Goal: Information Seeking & Learning: Learn about a topic

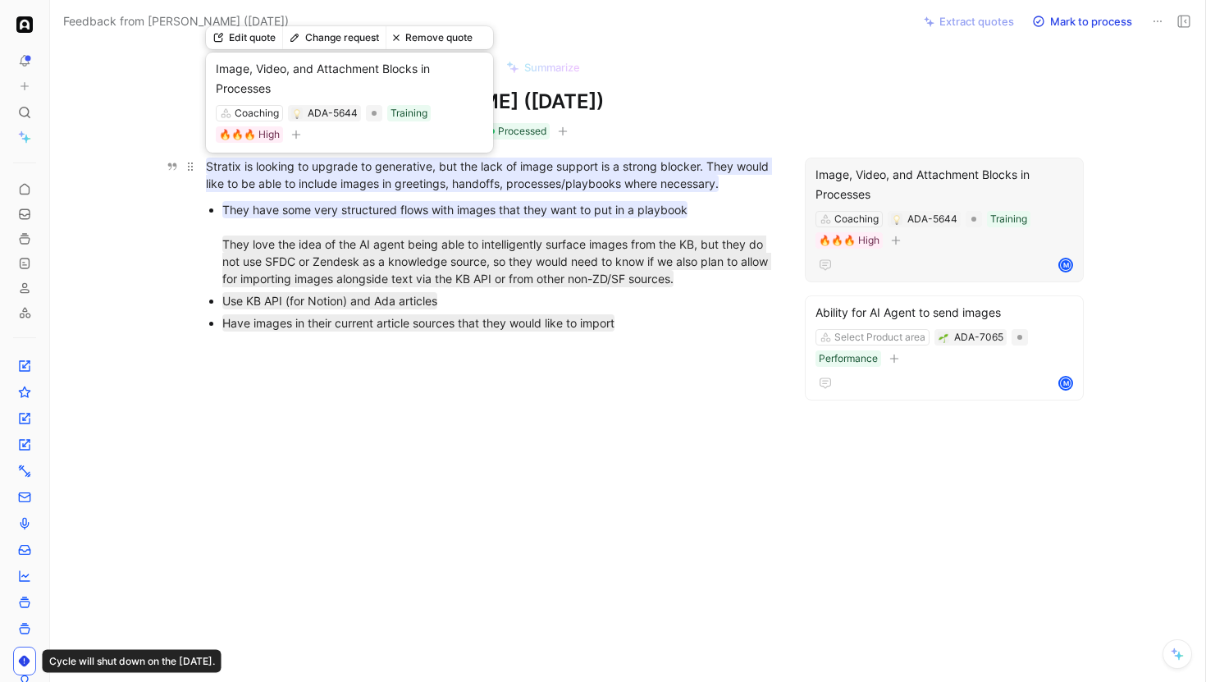
click at [242, 175] on mark "Stratix is looking to upgrade to generative, but the lack of image support is a…" at bounding box center [489, 175] width 566 height 34
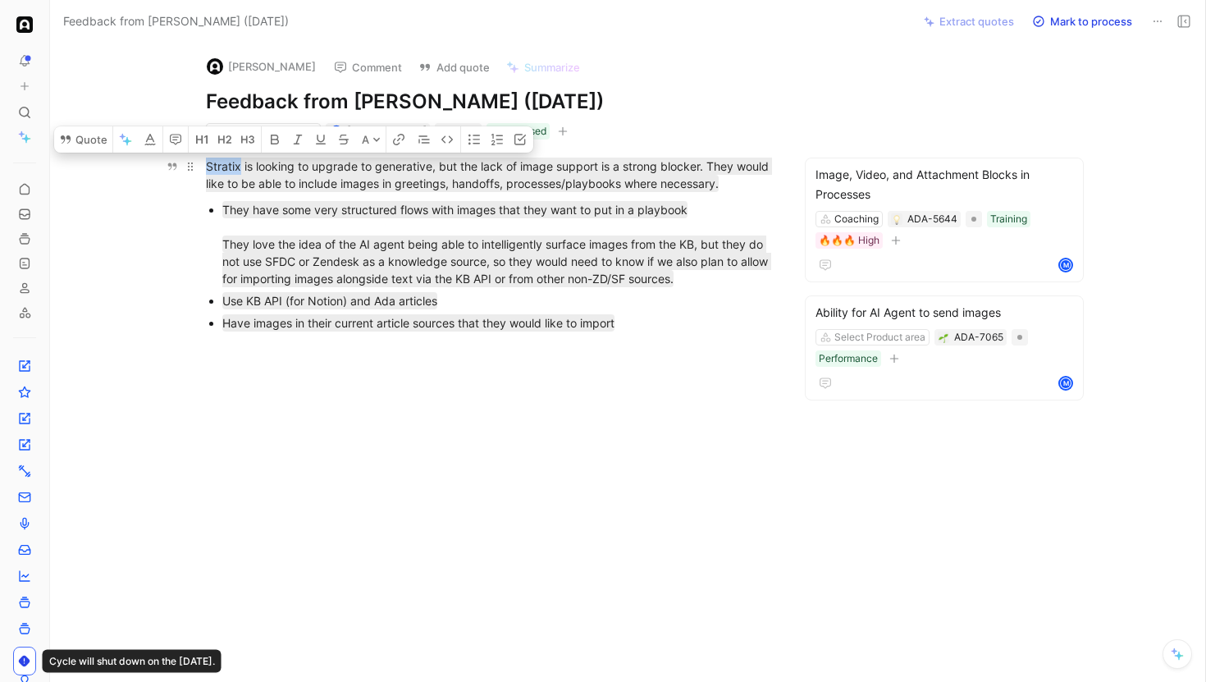
drag, startPoint x: 240, startPoint y: 168, endPoint x: 204, endPoint y: 168, distance: 36.1
click at [204, 168] on p "Stratix is looking to upgrade to generative, but the lack of image support is a…" at bounding box center [490, 175] width 630 height 44
copy mark "Stratix"
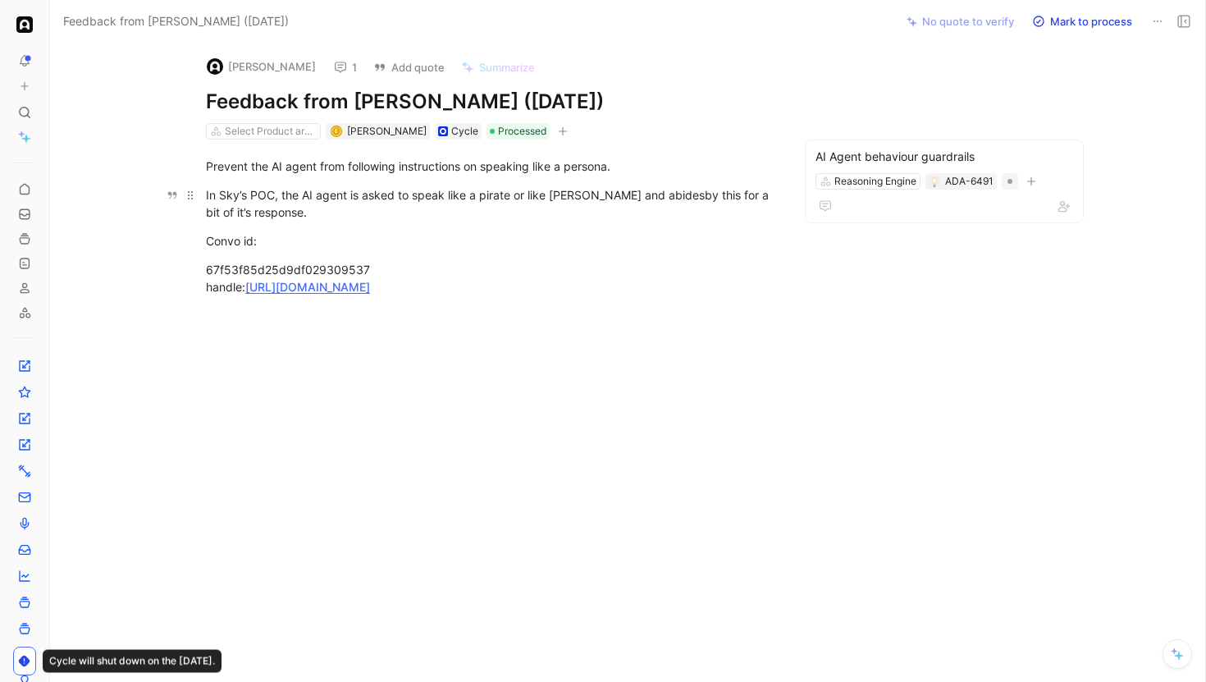
click at [230, 189] on span "In Sky’s POC, the AI agent is asked to speak like a pirate or like homer simpso…" at bounding box center [489, 203] width 566 height 31
copy span "Sky’s"
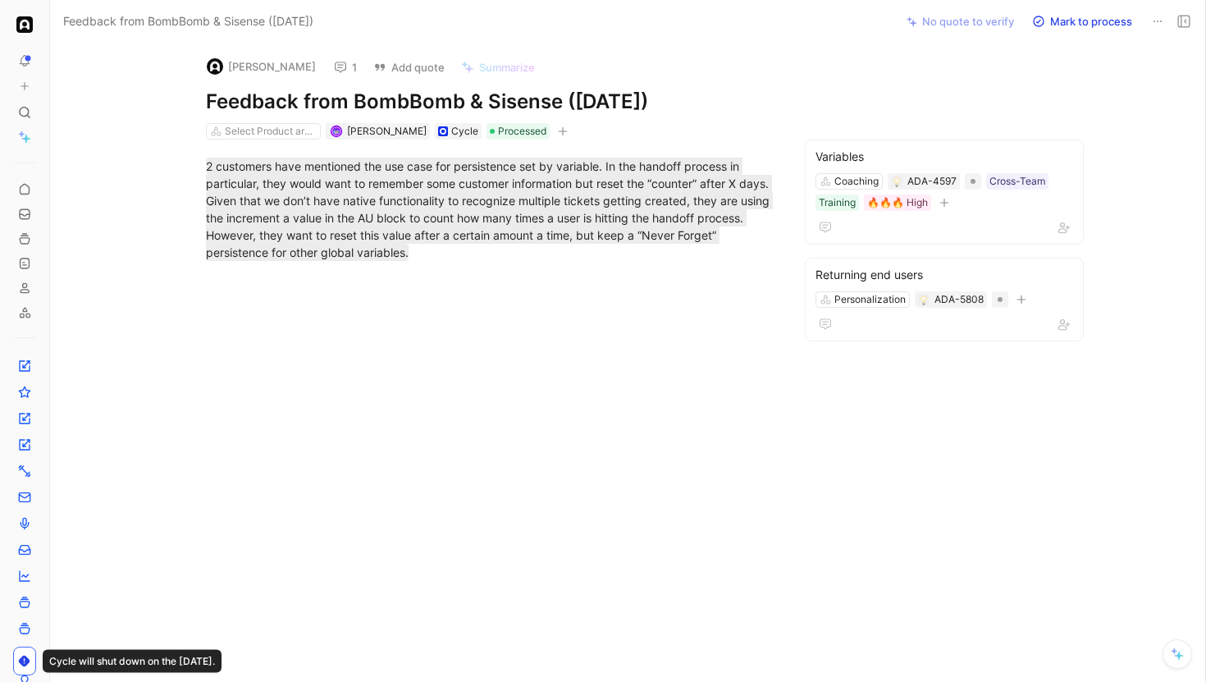
click at [419, 100] on h1 "Feedback from BombBomb & Sisense ([DATE])" at bounding box center [490, 102] width 568 height 26
click at [378, 97] on h1 "Feedback from BombBomb & Sisense ([DATE])" at bounding box center [490, 102] width 568 height 26
drag, startPoint x: 357, startPoint y: 97, endPoint x: 562, endPoint y: 104, distance: 205.3
click at [562, 104] on h1 "Feedback from BombBomb & Sisense ([DATE])" at bounding box center [490, 102] width 568 height 26
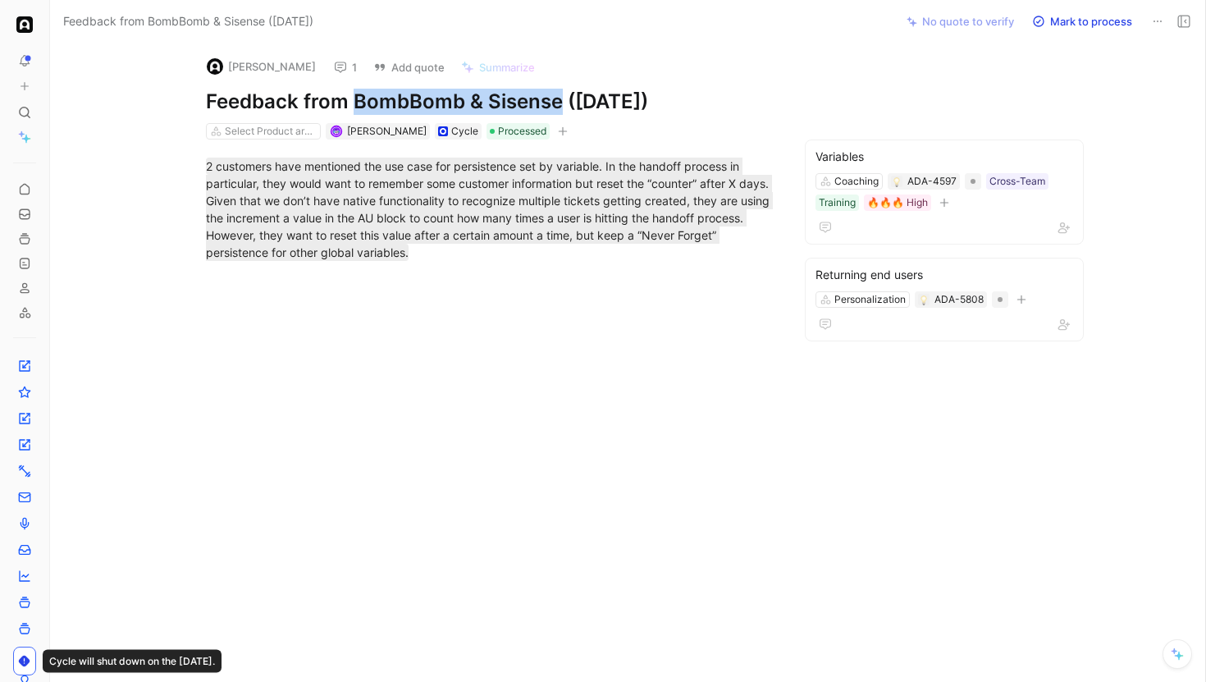
copy h1 "BombBomb & Sisense"
